Goal: Task Accomplishment & Management: Complete application form

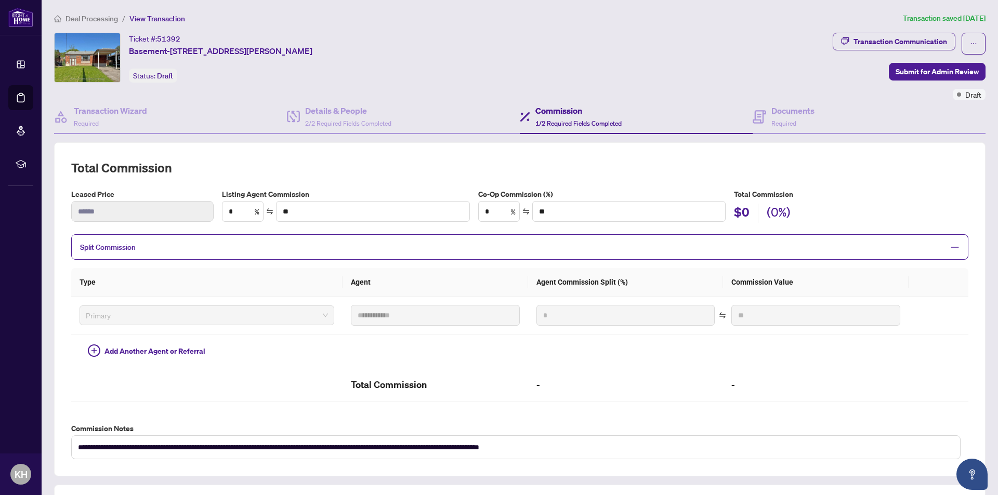
scroll to position [191, 0]
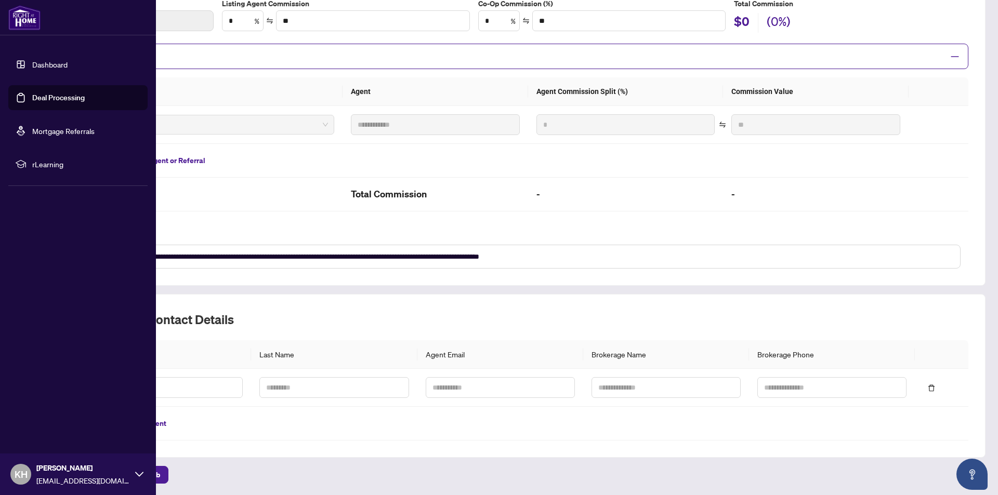
click at [34, 60] on link "Dashboard" at bounding box center [49, 64] width 35 height 9
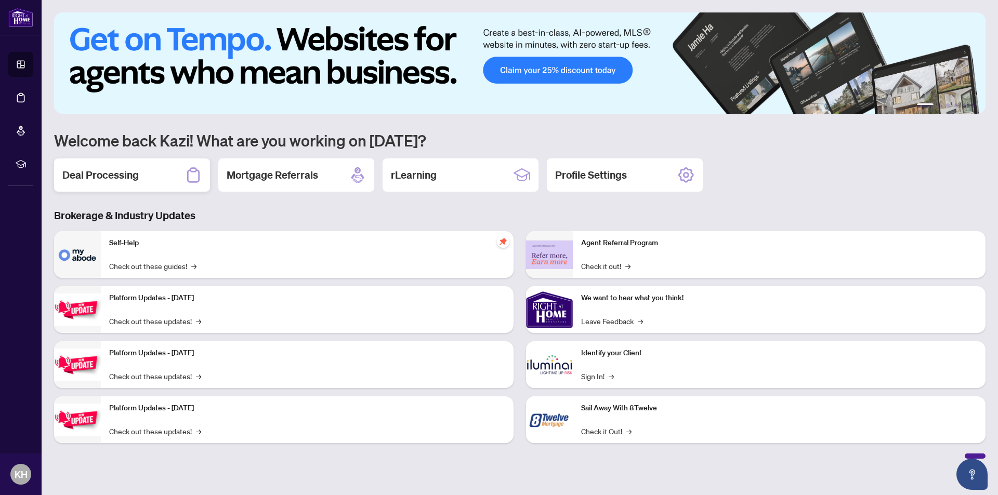
click at [92, 178] on h2 "Deal Processing" at bounding box center [100, 175] width 76 height 15
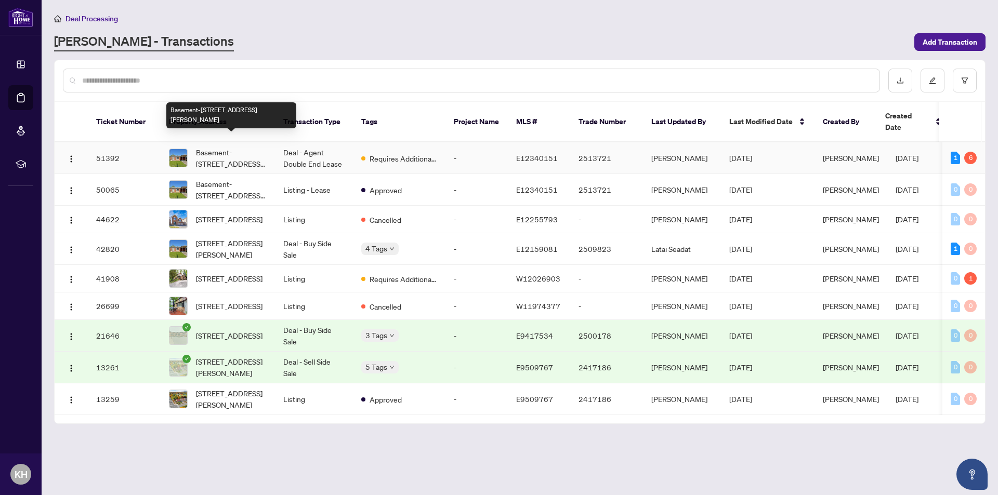
click at [216, 147] on span "Basement-[STREET_ADDRESS][PERSON_NAME]" at bounding box center [231, 158] width 71 height 23
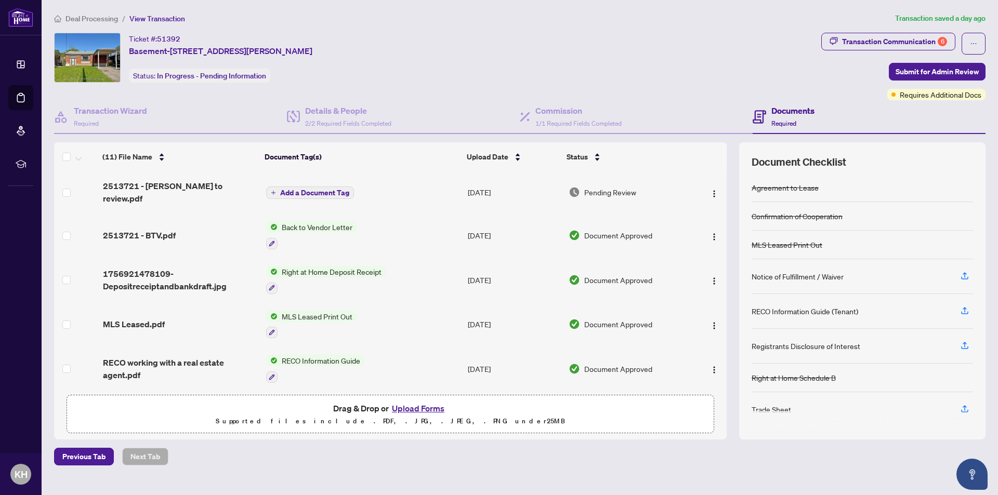
scroll to position [156, 0]
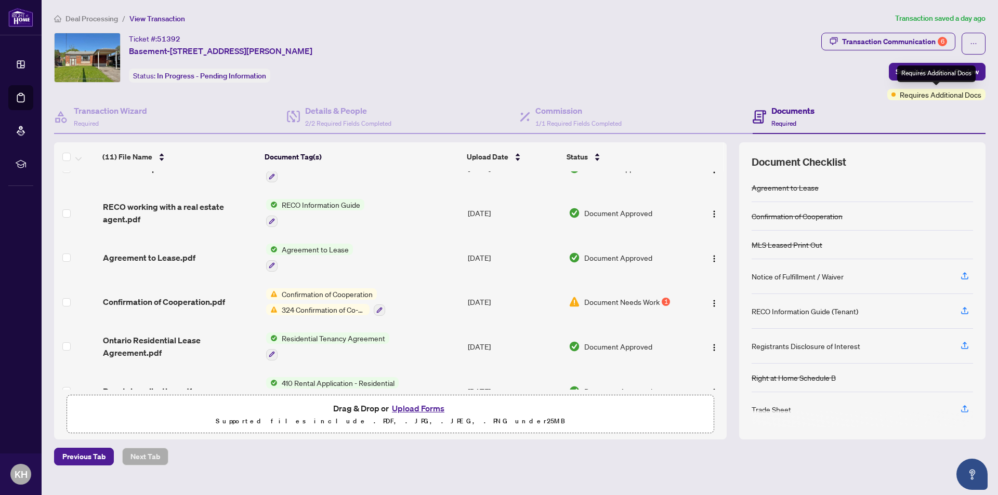
click at [924, 96] on span "Requires Additional Docs" at bounding box center [941, 94] width 82 height 11
click at [798, 71] on div "Ticket #: 51392 Basement-[STREET_ADDRESS][PERSON_NAME] Status: In Progress - Pe…" at bounding box center [435, 58] width 763 height 50
click at [870, 40] on div "Transaction Communication 6" at bounding box center [894, 41] width 105 height 17
type textarea "**********"
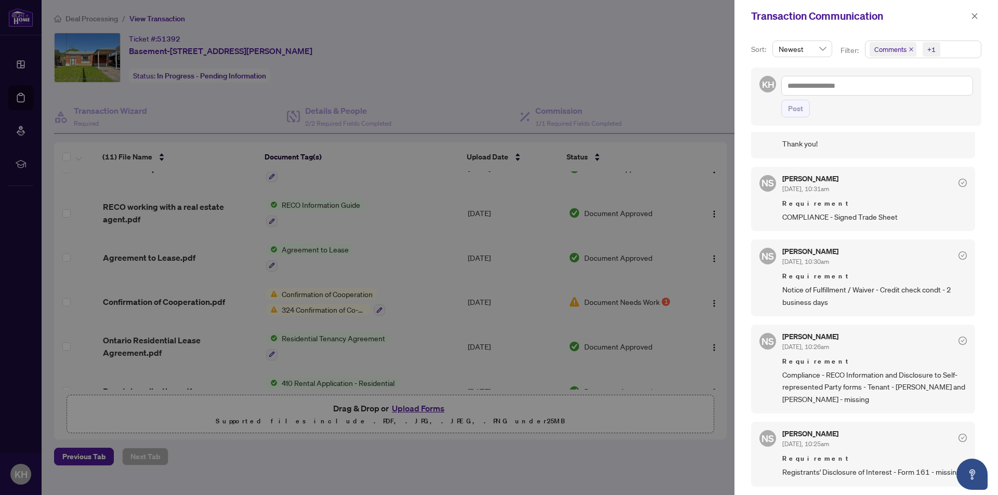
scroll to position [364, 0]
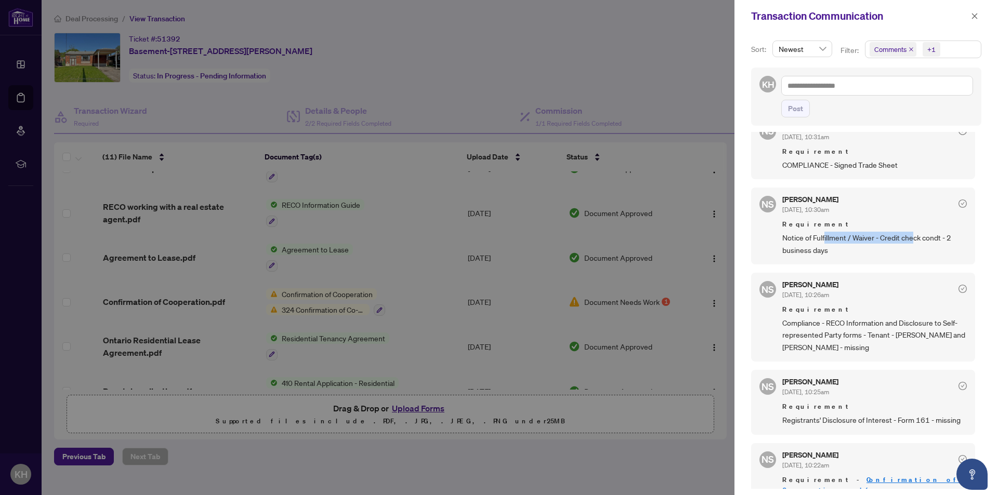
drag, startPoint x: 866, startPoint y: 251, endPoint x: 914, endPoint y: 251, distance: 47.8
click at [914, 251] on span "Notice of Fulfillment / Waiver - Credit check condt - 2 business days" at bounding box center [874, 244] width 185 height 24
click at [812, 256] on span "Notice of Fulfillment / Waiver - Credit check condt - 2 business days" at bounding box center [874, 244] width 185 height 24
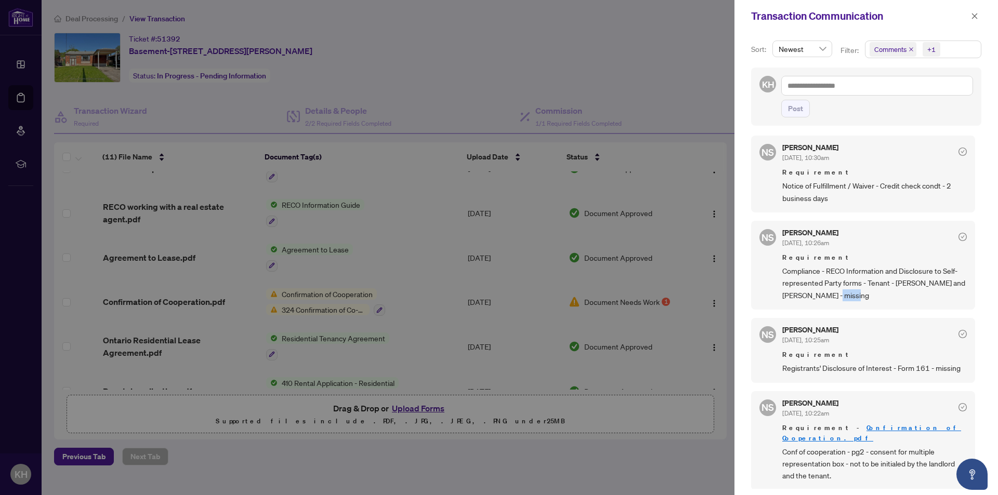
drag, startPoint x: 845, startPoint y: 310, endPoint x: 887, endPoint y: 310, distance: 42.1
click at [887, 302] on span "Compliance - RECO Information and Disclosure to Self-represented Party forms - …" at bounding box center [874, 283] width 185 height 36
click at [841, 285] on span "Compliance - RECO Information and Disclosure to Self-represented Party forms - …" at bounding box center [874, 283] width 185 height 36
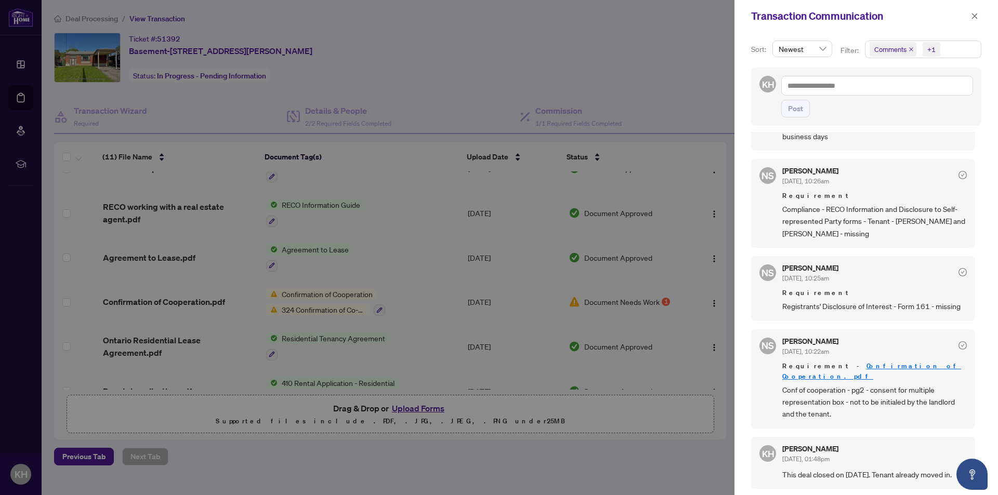
scroll to position [2, 0]
drag, startPoint x: 972, startPoint y: 16, endPoint x: 998, endPoint y: 44, distance: 37.9
click at [972, 16] on icon "close" at bounding box center [974, 15] width 7 height 7
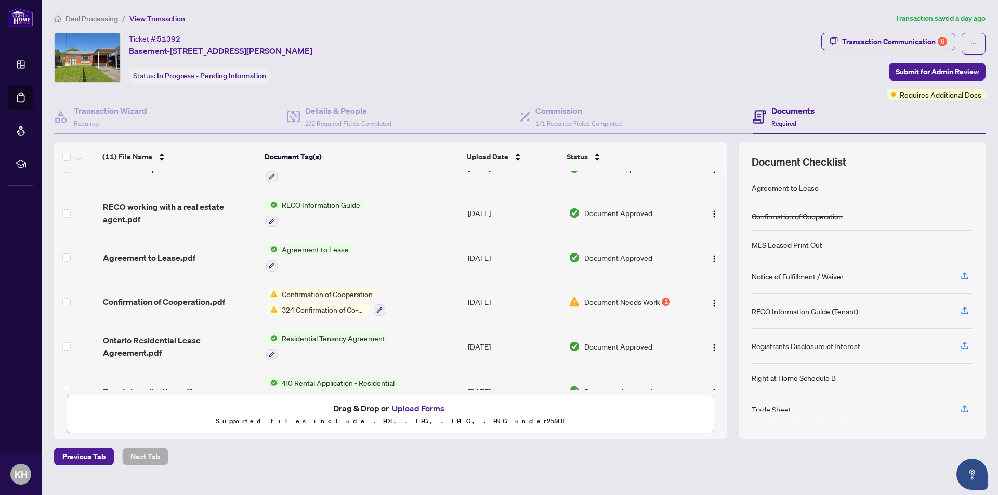
click at [418, 405] on button "Upload Forms" at bounding box center [418, 409] width 59 height 14
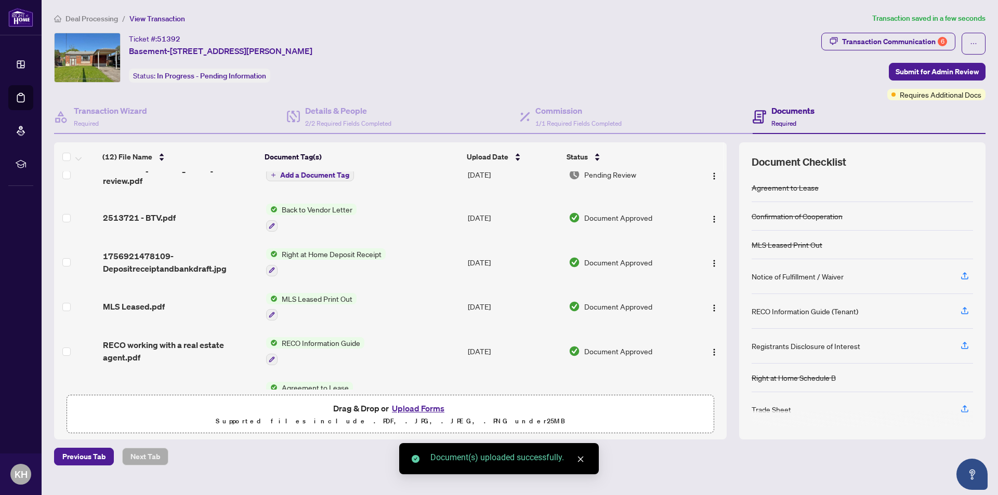
scroll to position [0, 0]
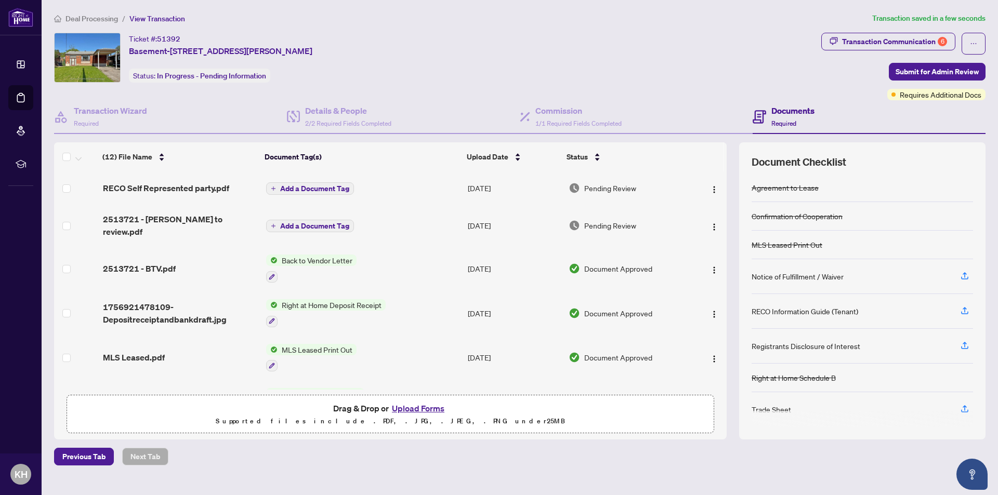
click at [310, 190] on span "Add a Document Tag" at bounding box center [314, 188] width 69 height 7
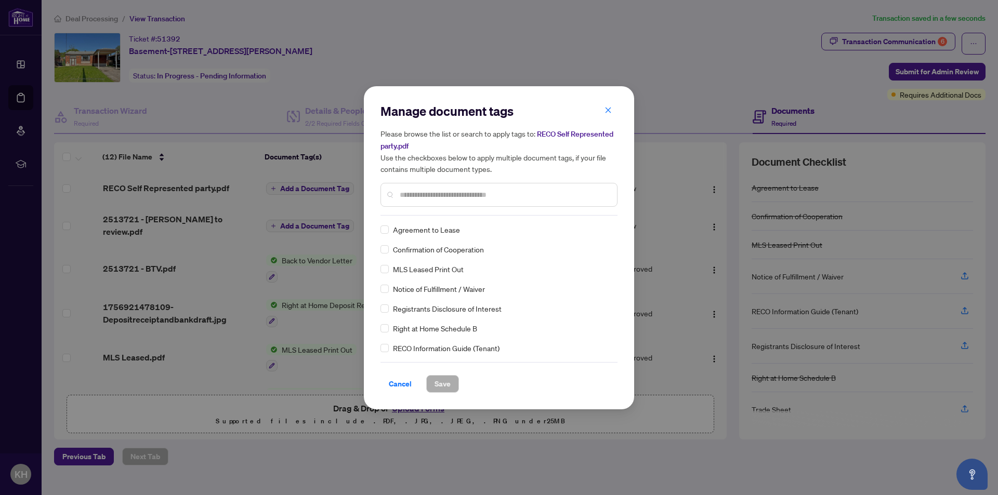
click at [431, 198] on input "text" at bounding box center [504, 194] width 209 height 11
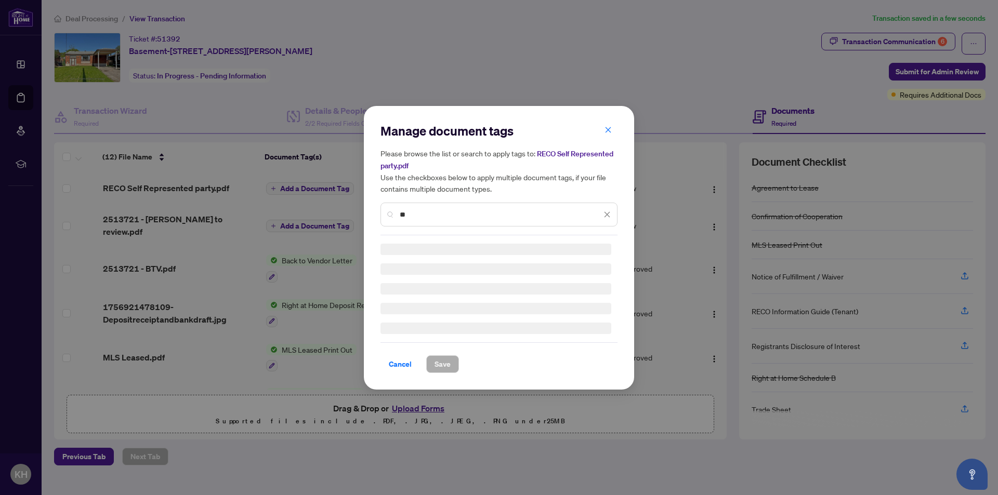
type input "*"
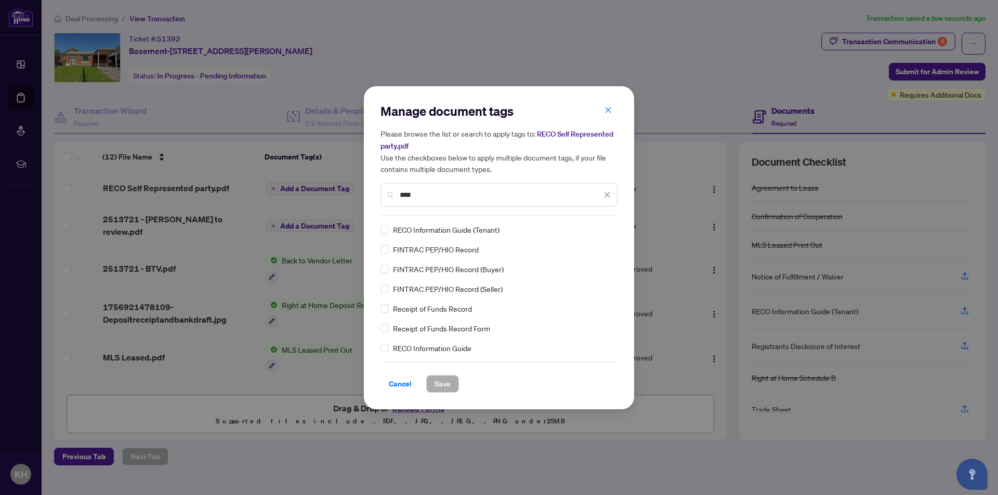
type input "****"
click at [441, 387] on span "Save" at bounding box center [443, 384] width 16 height 17
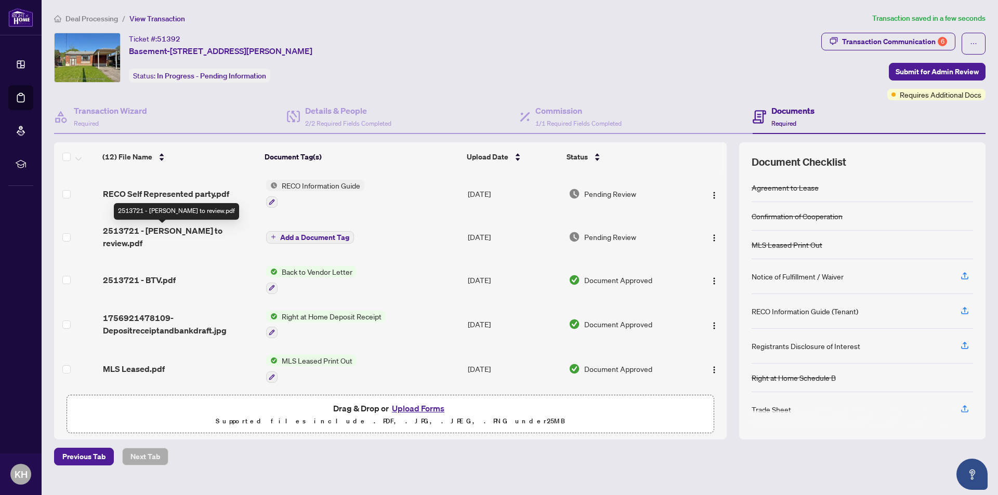
click at [187, 236] on span "2513721 - [PERSON_NAME] to review.pdf" at bounding box center [180, 237] width 155 height 25
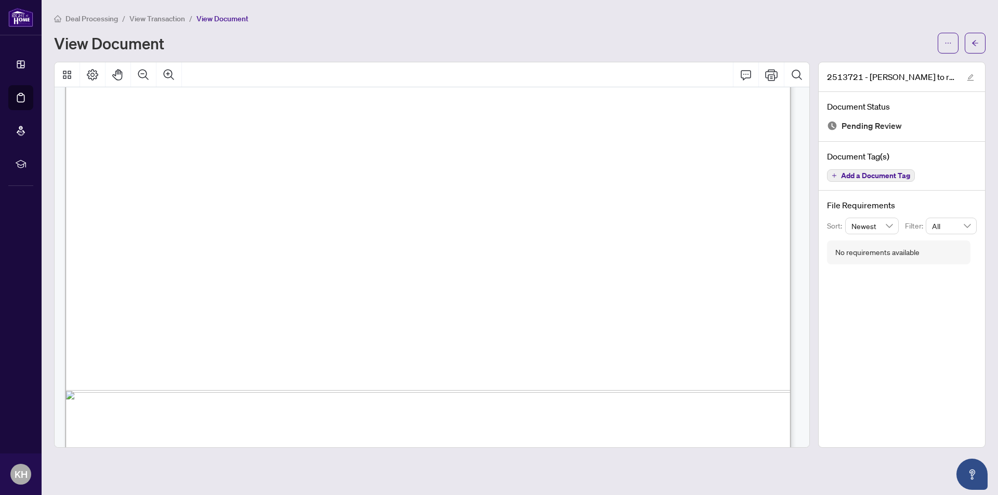
scroll to position [445, 0]
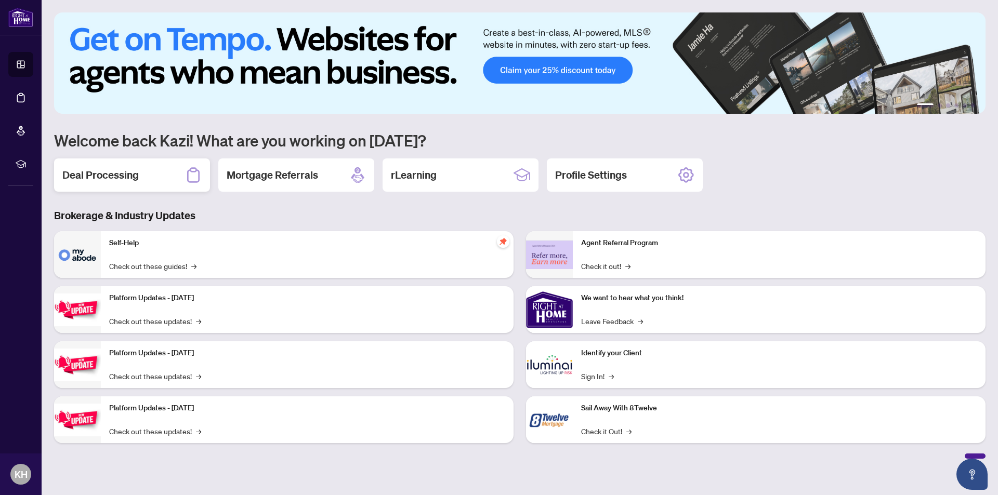
click at [84, 168] on h2 "Deal Processing" at bounding box center [100, 175] width 76 height 15
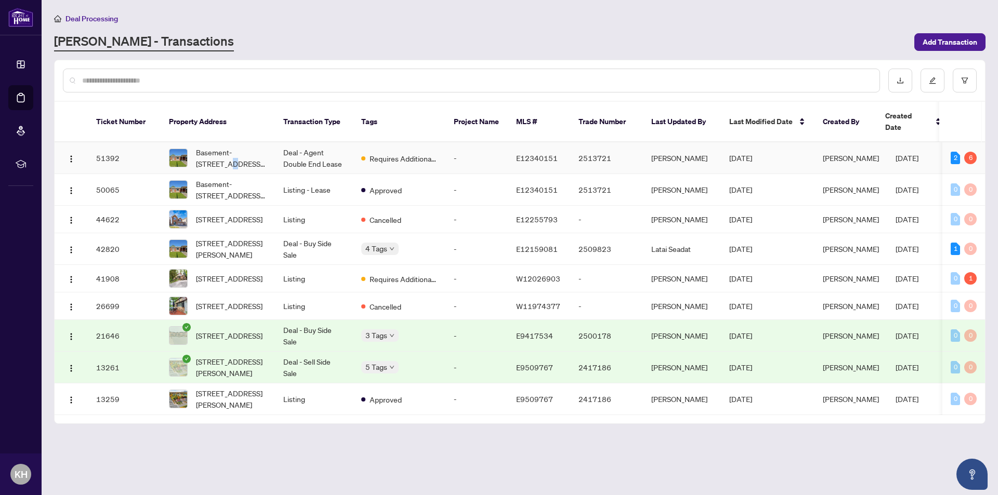
click at [214, 148] on span "Basement-[STREET_ADDRESS][PERSON_NAME]" at bounding box center [231, 158] width 71 height 23
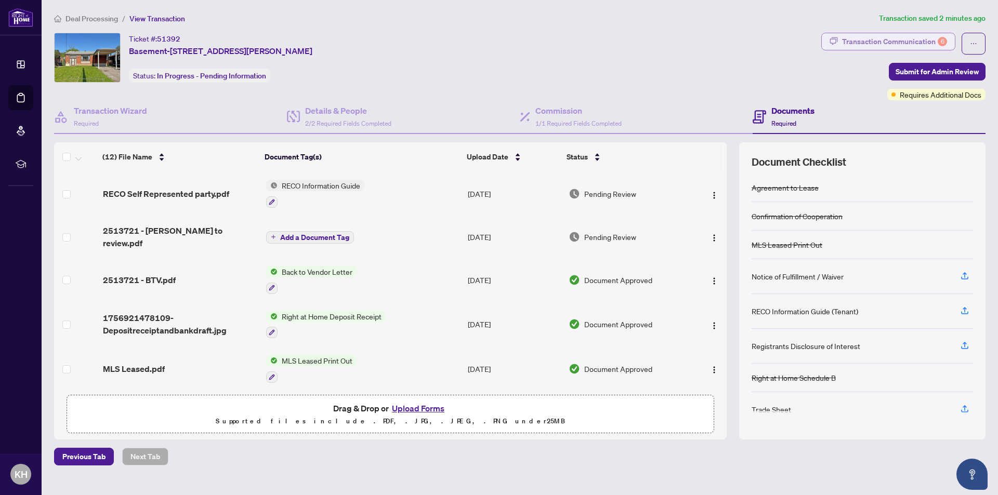
click at [909, 46] on div "Transaction Communication 6" at bounding box center [894, 41] width 105 height 17
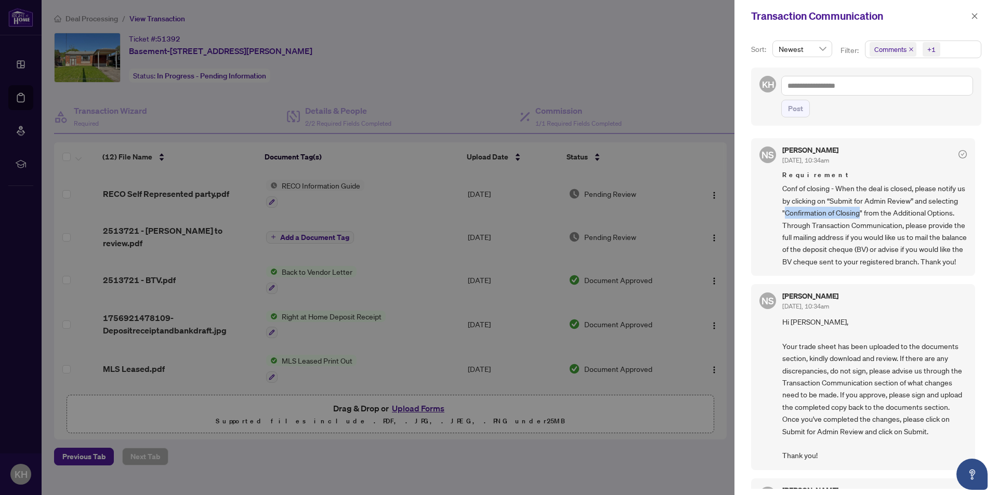
drag, startPoint x: 815, startPoint y: 213, endPoint x: 893, endPoint y: 212, distance: 78.0
click at [893, 212] on span "Conf of closing - When the deal is closed, please notify us by clicking on “Sub…" at bounding box center [874, 224] width 185 height 85
copy span "Confirmation of Closing"
click at [842, 190] on span "Conf of closing - When the deal is closed, please notify us by clicking on “Sub…" at bounding box center [874, 224] width 185 height 85
click at [514, 53] on div at bounding box center [499, 247] width 998 height 495
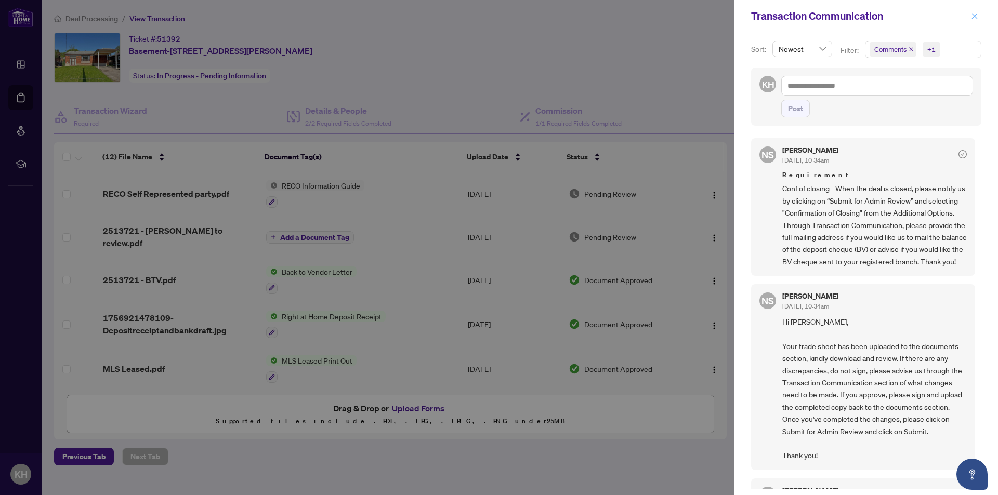
click at [976, 17] on icon "close" at bounding box center [974, 15] width 7 height 7
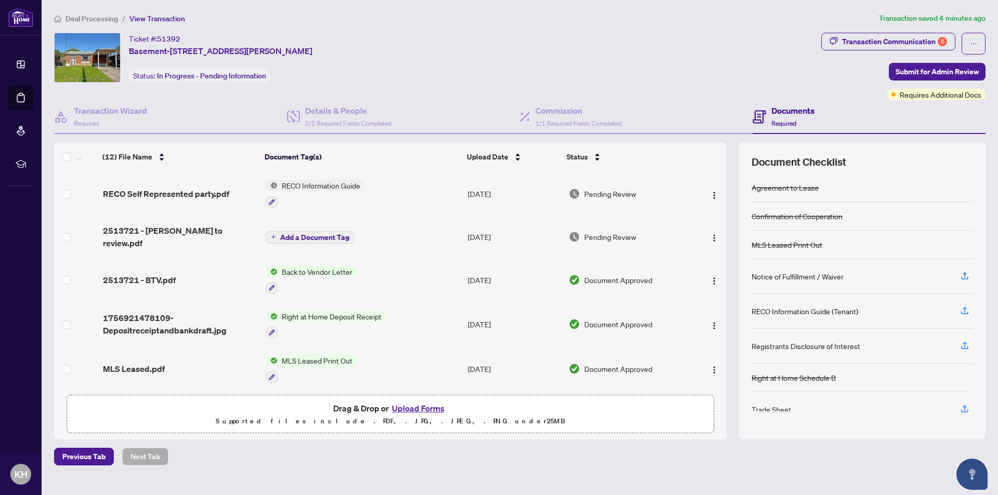
click at [623, 51] on div "Ticket #: 51392 Basement-[STREET_ADDRESS][PERSON_NAME] Status: In Progress - Pe…" at bounding box center [435, 58] width 763 height 50
click at [958, 74] on span "Submit for Admin Review" at bounding box center [937, 71] width 83 height 17
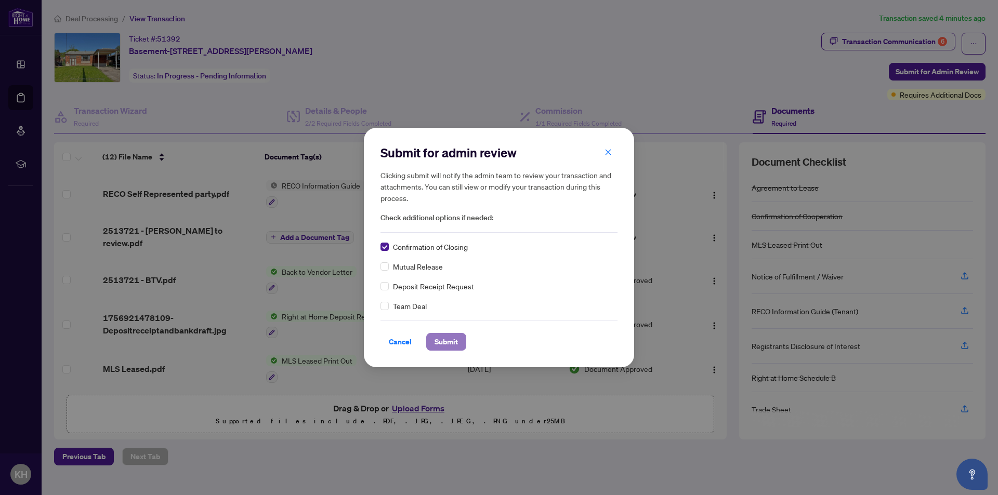
click at [444, 343] on span "Submit" at bounding box center [446, 342] width 23 height 17
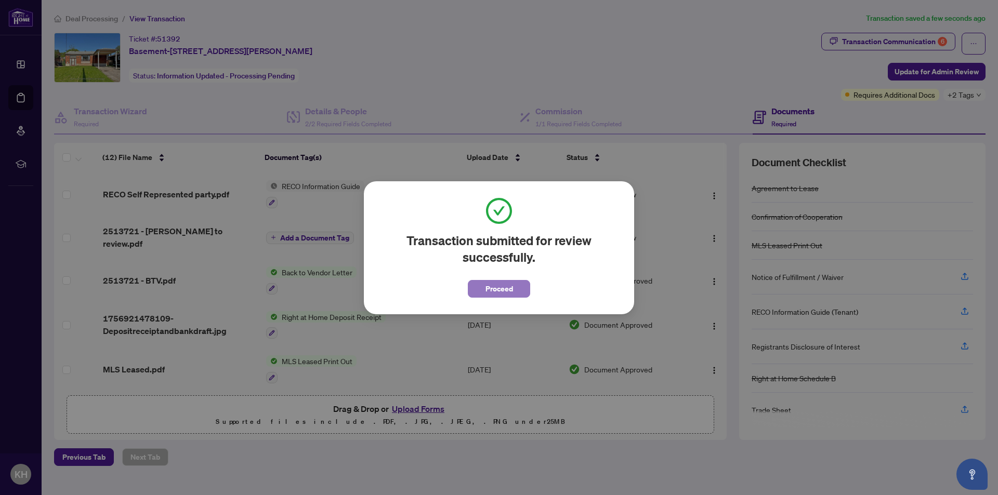
click at [512, 289] on span "Proceed" at bounding box center [500, 289] width 28 height 17
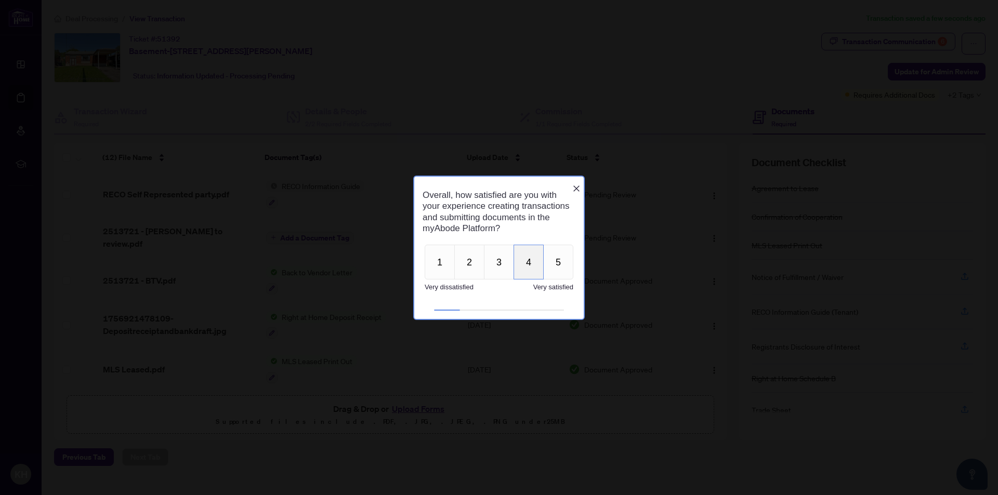
click at [541, 267] on button "4" at bounding box center [529, 262] width 30 height 35
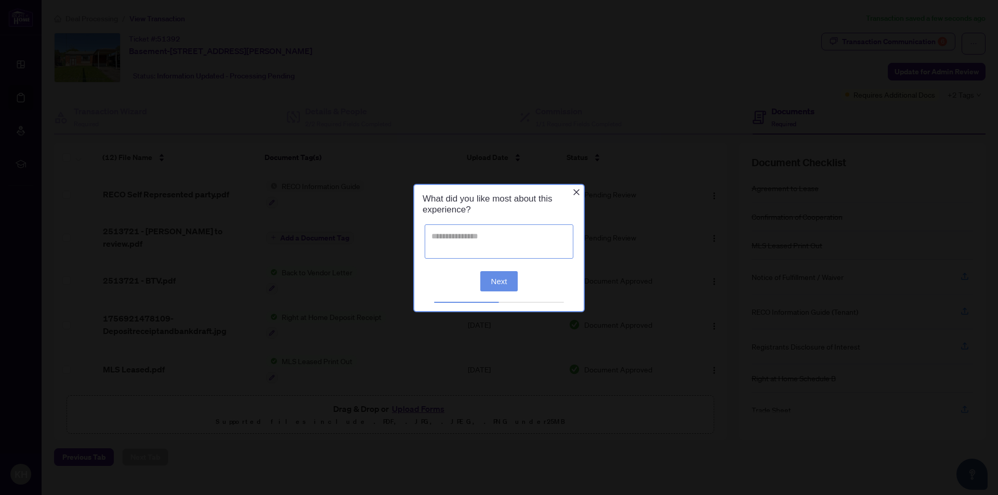
click at [478, 248] on textarea at bounding box center [499, 241] width 149 height 34
click at [575, 193] on icon "Close button" at bounding box center [576, 192] width 6 height 6
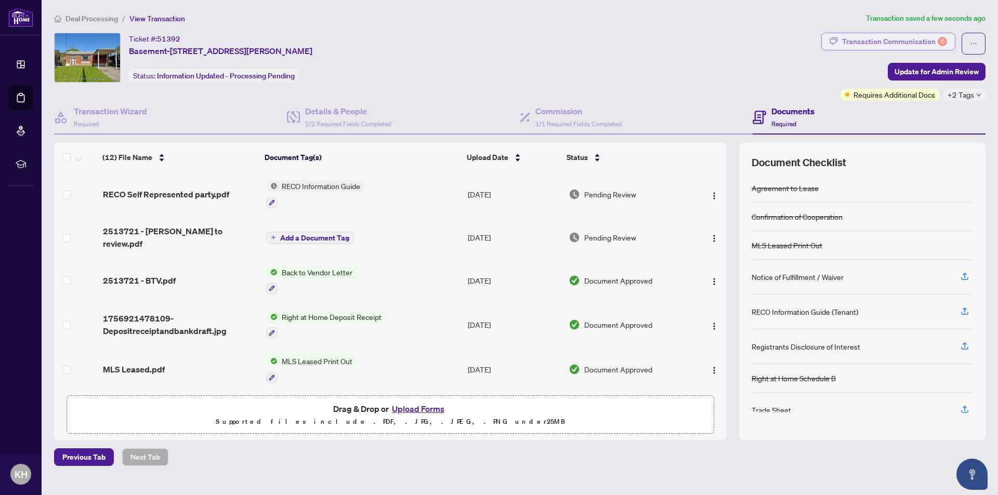
click at [909, 36] on div "Transaction Communication 6" at bounding box center [894, 41] width 105 height 17
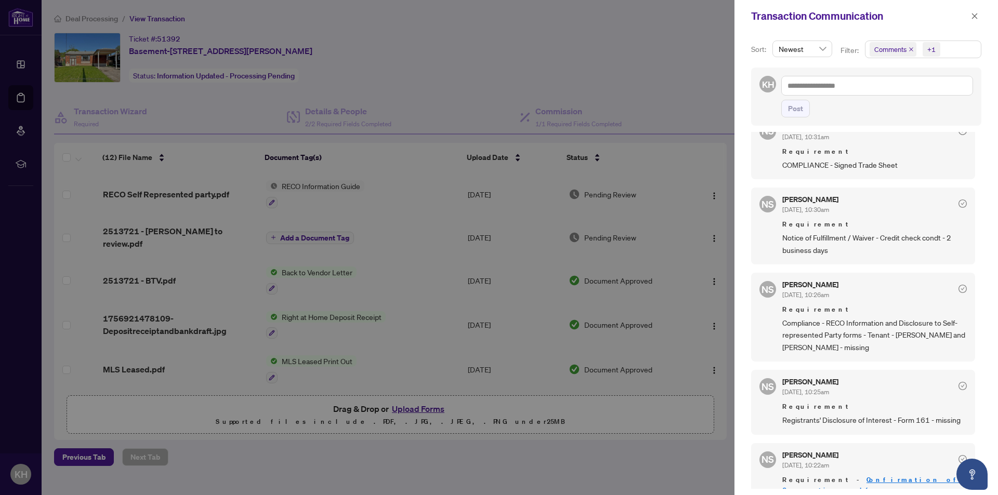
scroll to position [416, 0]
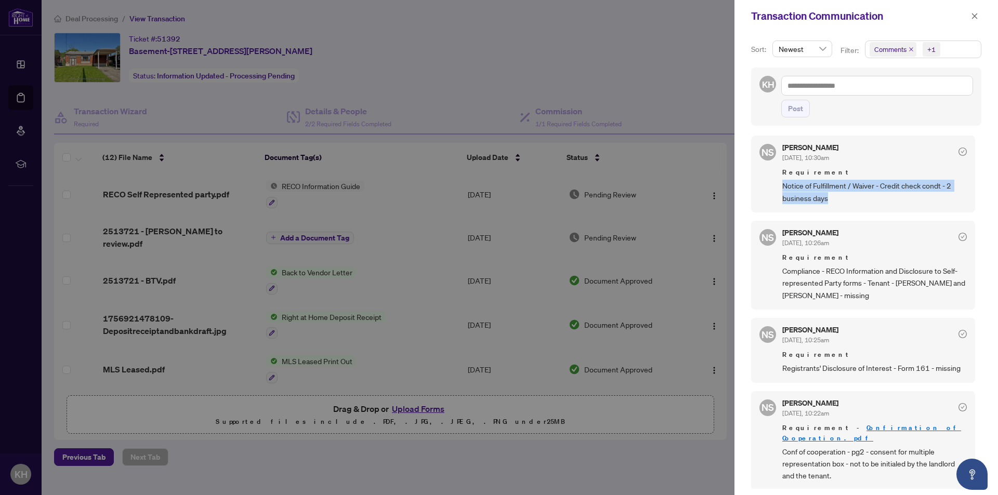
drag, startPoint x: 830, startPoint y: 213, endPoint x: 792, endPoint y: 203, distance: 38.6
click at [777, 194] on div "NS [PERSON_NAME] [DATE], 10:30am Requirement Notice of Fulfillment / Waiver - C…" at bounding box center [863, 174] width 224 height 77
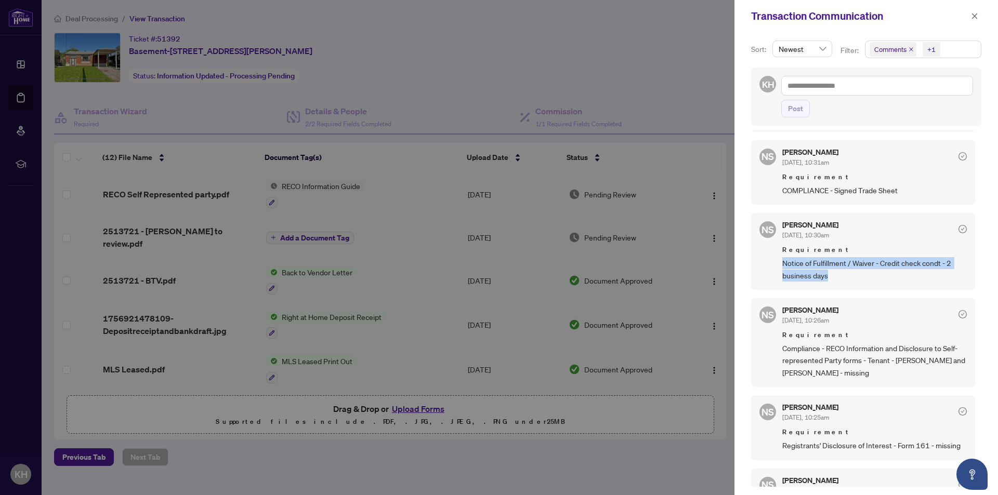
scroll to position [336, 0]
click at [839, 282] on span "Notice of Fulfillment / Waiver - Credit check condt - 2 business days" at bounding box center [874, 270] width 185 height 24
click at [810, 282] on span "Notice of Fulfillment / Waiver - Credit check condt - 2 business days" at bounding box center [874, 270] width 185 height 24
drag, startPoint x: 831, startPoint y: 288, endPoint x: 779, endPoint y: 275, distance: 53.5
click at [779, 275] on div "NS [PERSON_NAME] [DATE], 10:30am Requirement Notice of Fulfillment / Waiver - C…" at bounding box center [863, 252] width 224 height 77
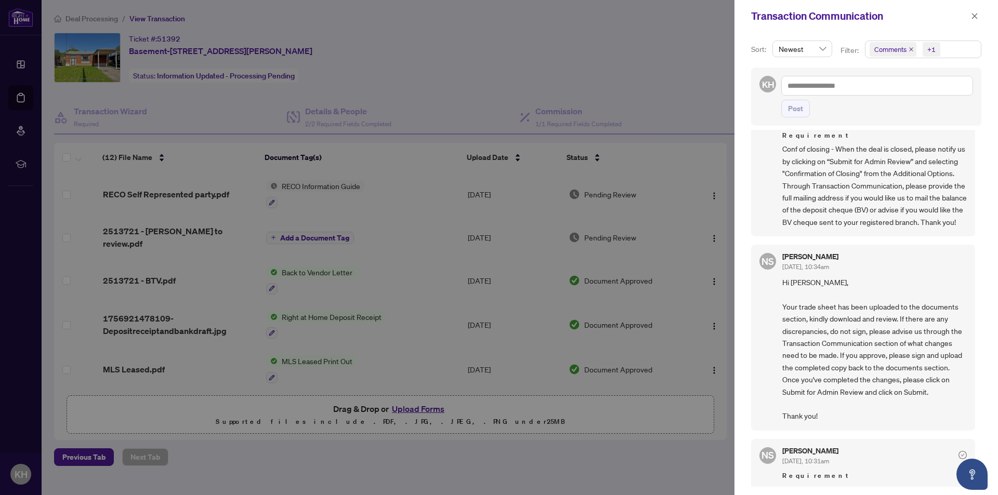
scroll to position [0, 0]
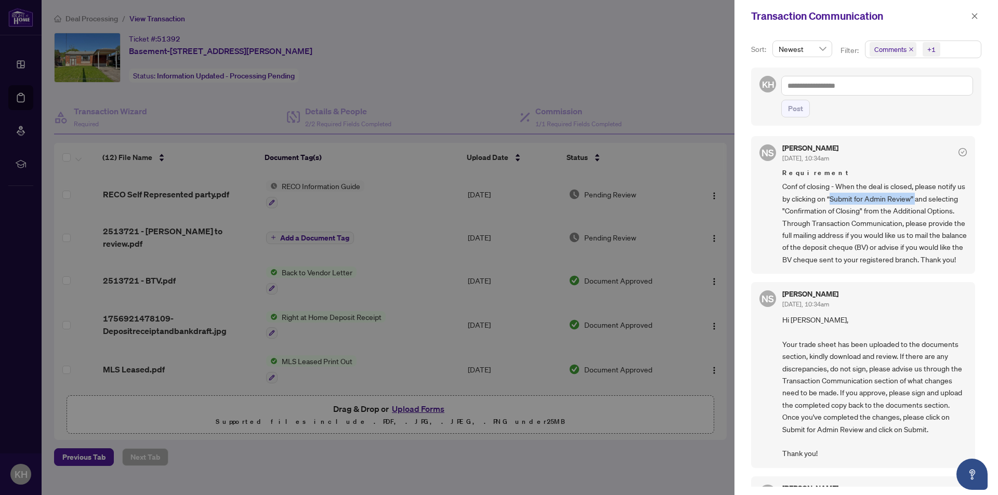
drag, startPoint x: 840, startPoint y: 198, endPoint x: 925, endPoint y: 194, distance: 85.8
click at [925, 194] on span "Conf of closing - When the deal is closed, please notify us by clicking on “Sub…" at bounding box center [874, 222] width 185 height 85
click at [862, 221] on span "Conf of closing - When the deal is closed, please notify us by clicking on “Sub…" at bounding box center [874, 222] width 185 height 85
drag, startPoint x: 814, startPoint y: 210, endPoint x: 893, endPoint y: 213, distance: 79.1
click at [893, 213] on span "Conf of closing - When the deal is closed, please notify us by clicking on “Sub…" at bounding box center [874, 222] width 185 height 85
